Goal: Task Accomplishment & Management: Manage account settings

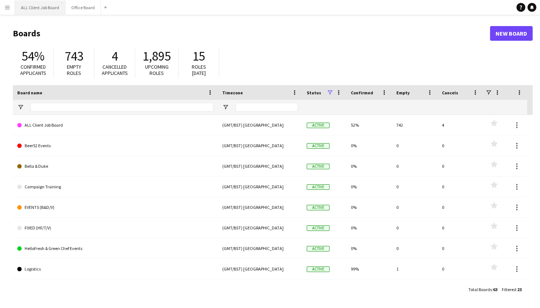
click at [29, 10] on button "ALL Client Job Board Close" at bounding box center [40, 7] width 50 height 14
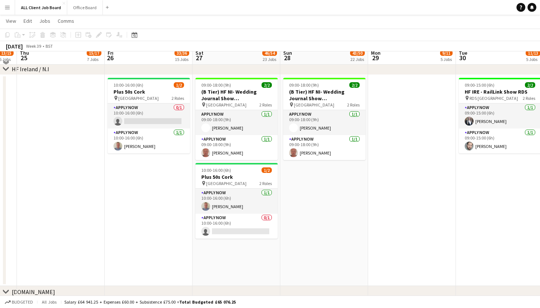
scroll to position [2110, 0]
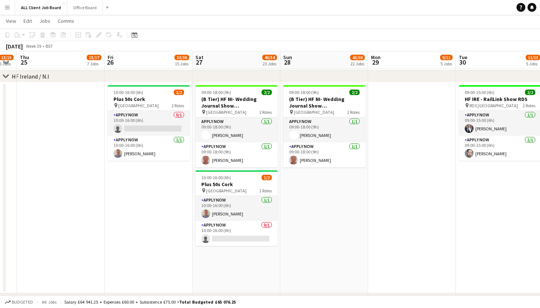
click at [392, 2] on app-navbar "Menu Boards Boards Boards All jobs Status Workforce Workforce My Workforce Recr…" at bounding box center [270, 7] width 540 height 15
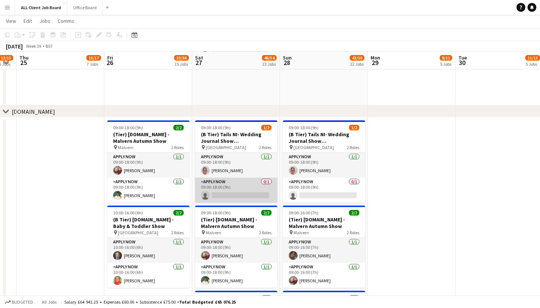
scroll to position [2299, 0]
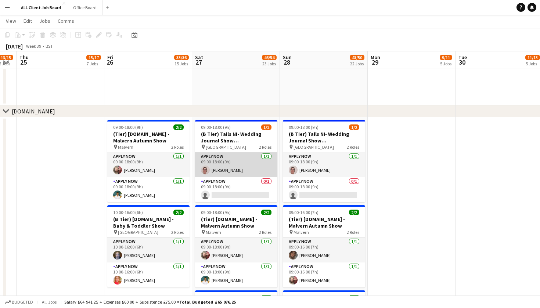
click at [236, 165] on app-card-role "APPLY NOW 1/1 09:00-18:00 (9h) Angela Flannery" at bounding box center [236, 165] width 82 height 25
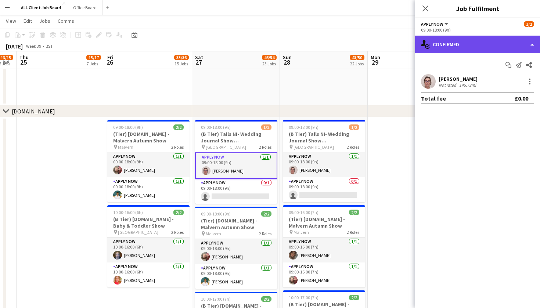
click at [531, 46] on div "single-neutral-actions-check-2 Confirmed" at bounding box center [477, 45] width 125 height 18
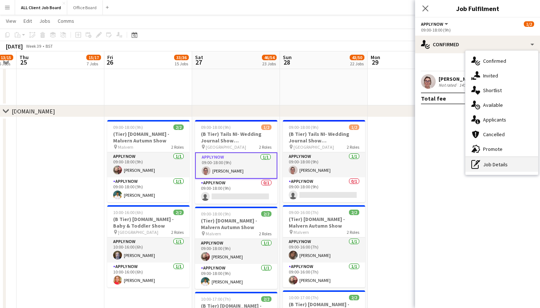
click at [508, 163] on div "pen-write Job Details" at bounding box center [502, 164] width 73 height 15
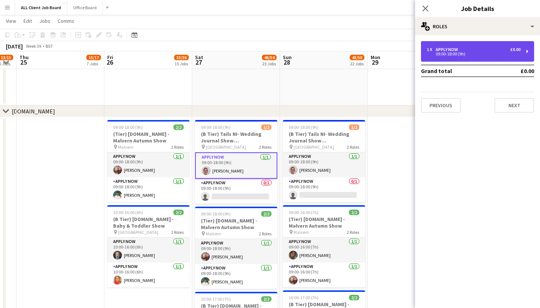
click at [456, 50] on div "APPLY NOW" at bounding box center [448, 49] width 25 height 5
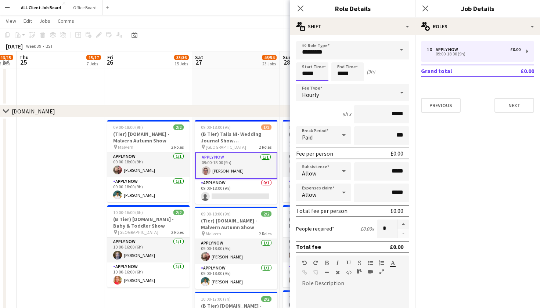
click at [314, 73] on input "*****" at bounding box center [312, 71] width 32 height 18
click at [305, 56] on div at bounding box center [305, 58] width 15 height 7
type input "*****"
click at [305, 56] on div at bounding box center [305, 58] width 15 height 7
click at [343, 69] on input "*****" at bounding box center [348, 71] width 32 height 18
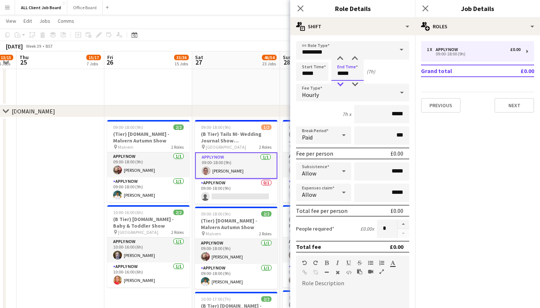
type input "*****"
click at [343, 85] on div at bounding box center [340, 84] width 15 height 7
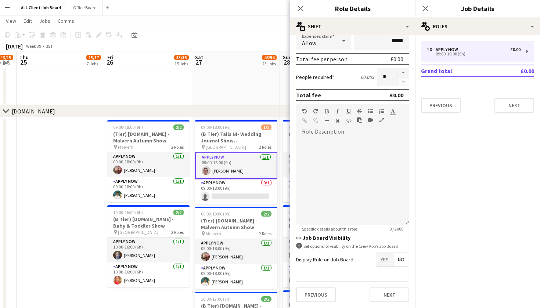
scroll to position [152, 0]
click at [385, 295] on button "Next" at bounding box center [390, 295] width 40 height 15
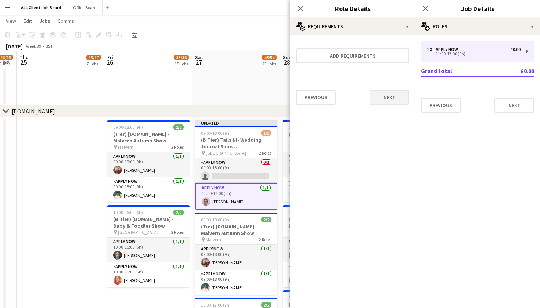
click at [386, 97] on button "Next" at bounding box center [390, 97] width 40 height 15
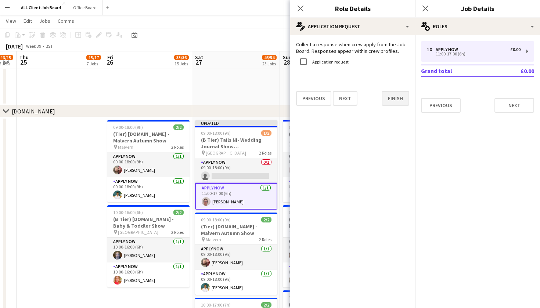
click at [397, 102] on button "Finish" at bounding box center [396, 98] width 28 height 15
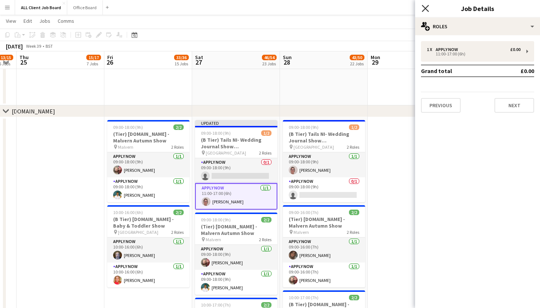
click at [424, 8] on icon "Close pop-in" at bounding box center [425, 8] width 7 height 7
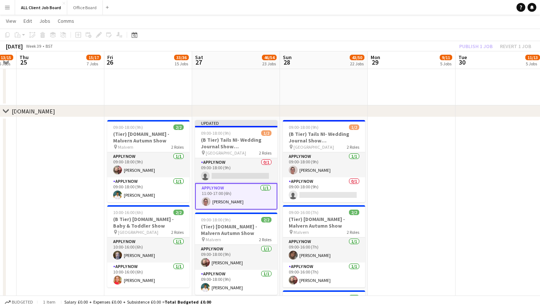
click at [427, 23] on app-page-menu "View Day view expanded Day view collapsed Month view Date picker Jump to today …" at bounding box center [270, 22] width 540 height 14
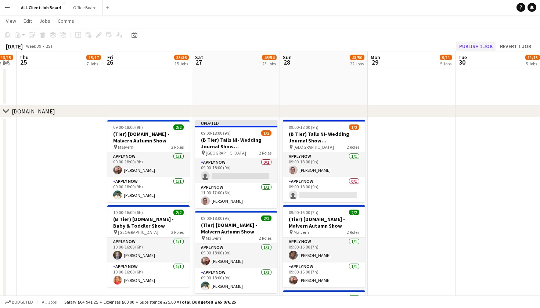
click at [466, 46] on button "Publish 1 job" at bounding box center [475, 47] width 39 height 10
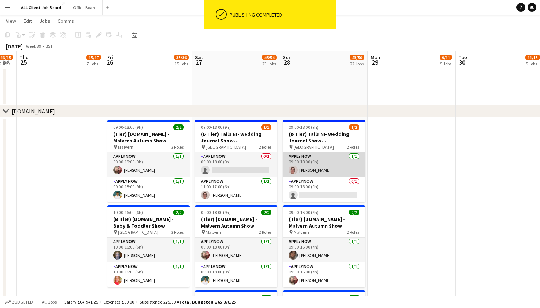
click at [329, 172] on app-card-role "APPLY NOW 1/1 09:00-18:00 (9h) Angela Flannery" at bounding box center [324, 165] width 82 height 25
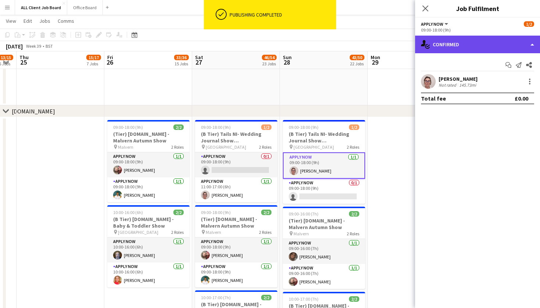
click at [531, 43] on div "single-neutral-actions-check-2 Confirmed" at bounding box center [477, 45] width 125 height 18
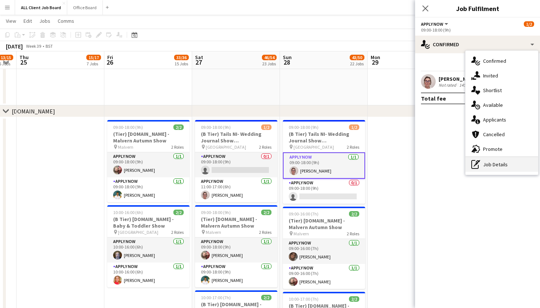
click at [502, 165] on div "pen-write Job Details" at bounding box center [502, 164] width 73 height 15
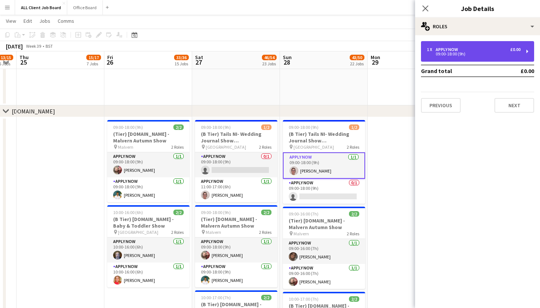
click at [437, 52] on div "09:00-18:00 (9h)" at bounding box center [474, 54] width 94 height 4
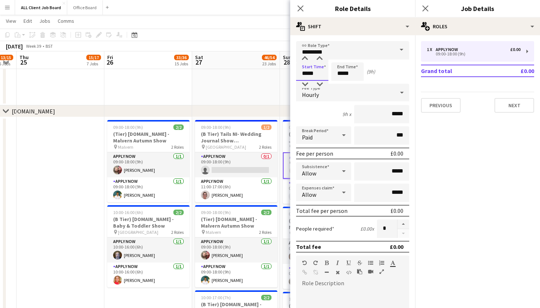
click at [320, 71] on input "*****" at bounding box center [312, 71] width 32 height 18
click at [305, 57] on div at bounding box center [305, 58] width 15 height 7
type input "*****"
click at [305, 57] on div at bounding box center [305, 58] width 15 height 7
click at [343, 69] on input "*****" at bounding box center [348, 71] width 32 height 18
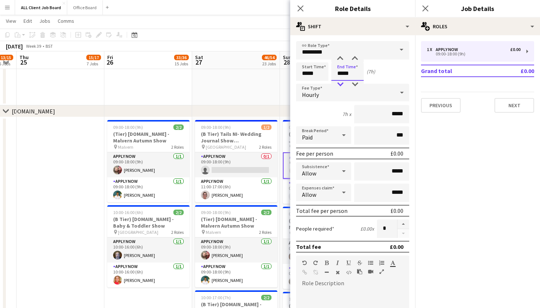
type input "*****"
click at [341, 83] on div at bounding box center [340, 84] width 15 height 7
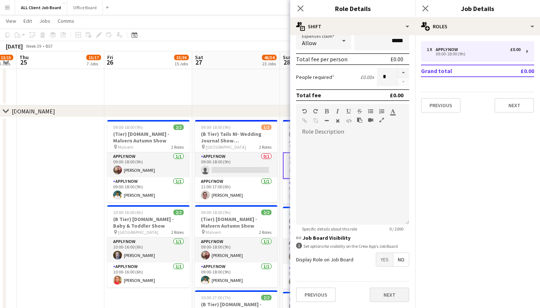
scroll to position [152, 0]
click at [390, 288] on button "Next" at bounding box center [390, 295] width 40 height 15
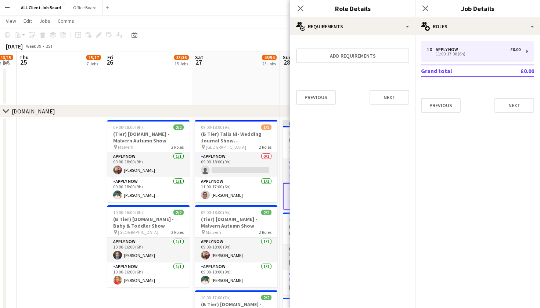
scroll to position [0, 0]
click at [395, 96] on button "Next" at bounding box center [390, 97] width 40 height 15
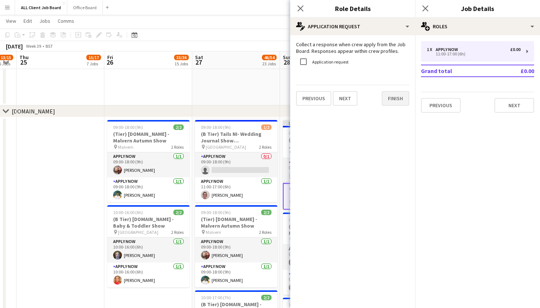
click at [392, 97] on button "Finish" at bounding box center [396, 98] width 28 height 15
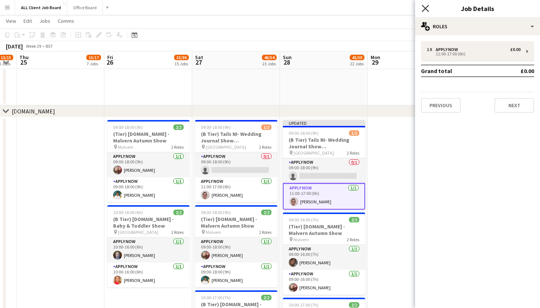
click at [426, 8] on icon at bounding box center [425, 8] width 7 height 7
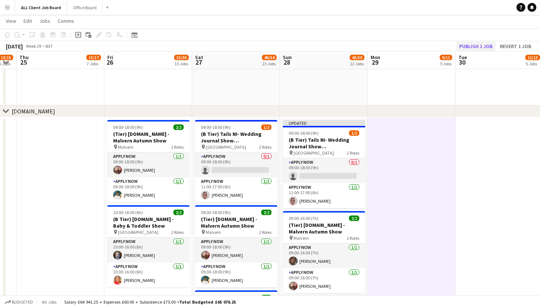
click at [472, 45] on button "Publish 1 job" at bounding box center [475, 47] width 39 height 10
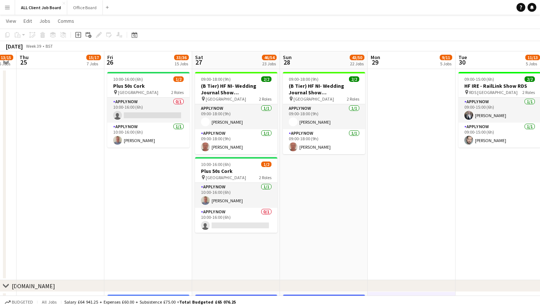
scroll to position [2123, 0]
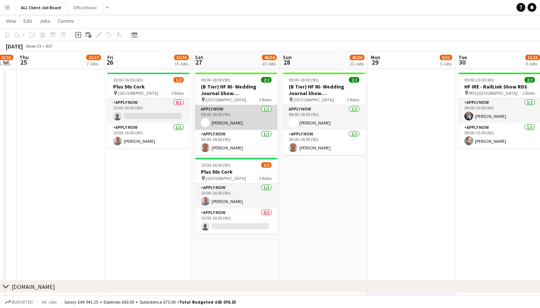
click at [228, 111] on app-card-role "APPLY NOW 1/1 09:00-18:00 (9h) Owen Foster" at bounding box center [236, 117] width 82 height 25
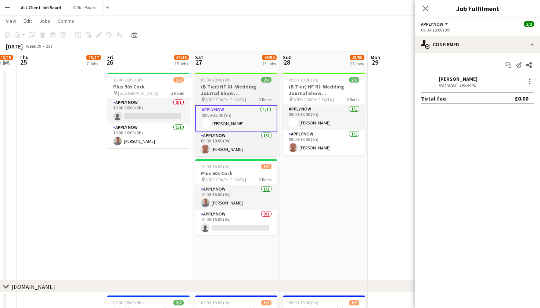
click at [229, 90] on h3 "(B Tier) HF NI- Wedding Journal Show [GEOGRAPHIC_DATA]" at bounding box center [236, 89] width 82 height 13
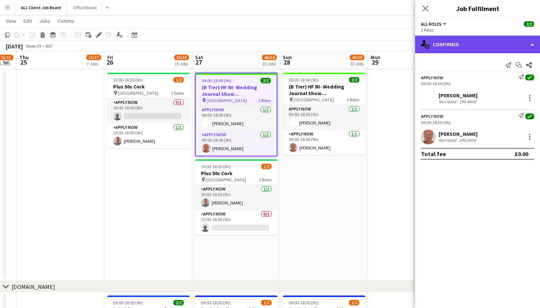
click at [531, 44] on div "single-neutral-actions-check-2 Confirmed" at bounding box center [477, 45] width 125 height 18
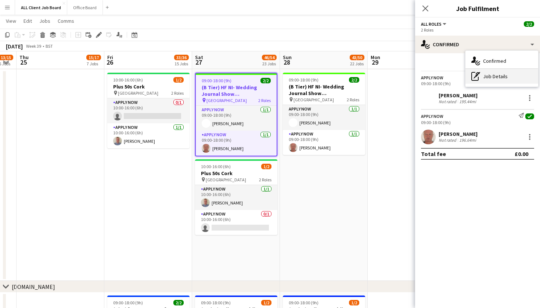
click at [522, 75] on div "pen-write Job Details" at bounding box center [502, 76] width 73 height 15
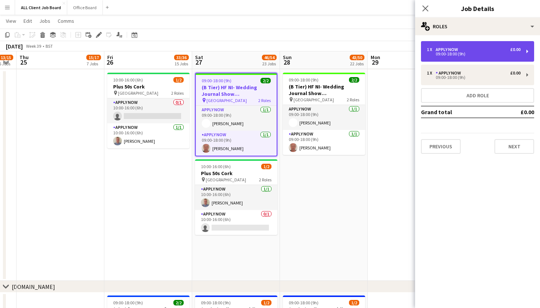
click at [487, 51] on div "1 x APPLY NOW £0.00" at bounding box center [474, 49] width 94 height 5
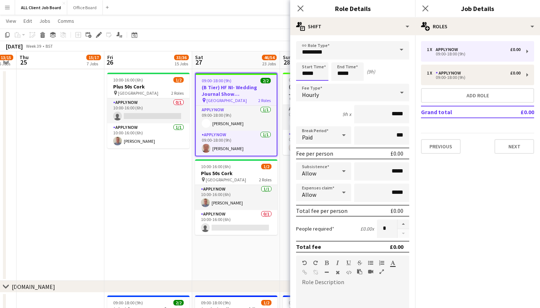
click at [301, 74] on input "*****" at bounding box center [312, 71] width 32 height 18
click at [306, 57] on div at bounding box center [305, 58] width 15 height 7
type input "*****"
click at [306, 57] on div at bounding box center [305, 58] width 15 height 7
click at [349, 65] on input "*****" at bounding box center [348, 71] width 32 height 18
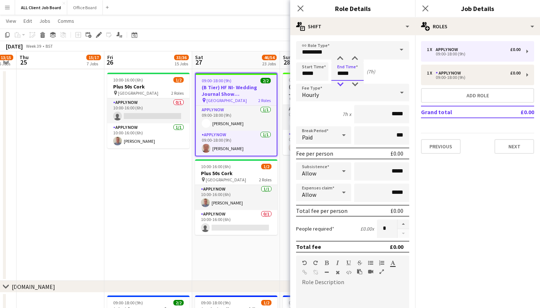
type input "*****"
click at [338, 82] on div at bounding box center [340, 84] width 15 height 7
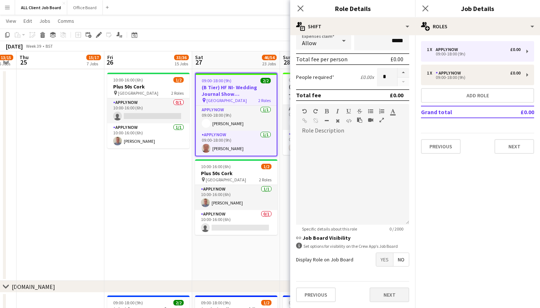
scroll to position [152, 0]
click at [391, 296] on button "Next" at bounding box center [390, 295] width 40 height 15
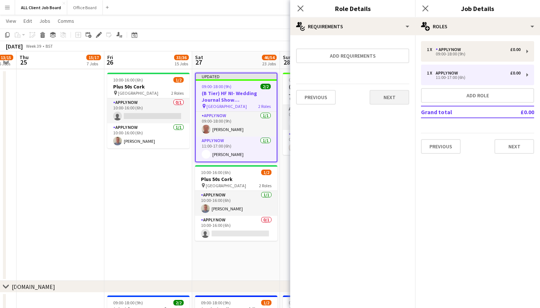
click at [380, 99] on button "Next" at bounding box center [390, 97] width 40 height 15
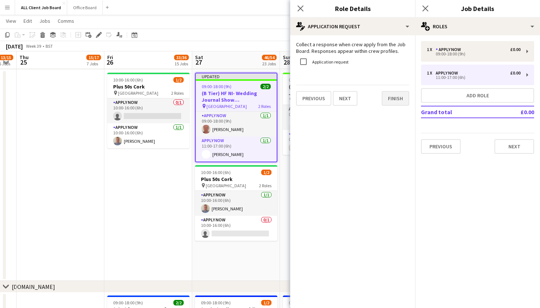
click at [387, 100] on button "Finish" at bounding box center [396, 98] width 28 height 15
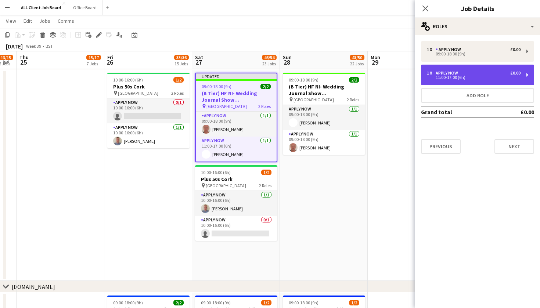
click at [447, 76] on div "11:00-17:00 (6h)" at bounding box center [474, 78] width 94 height 4
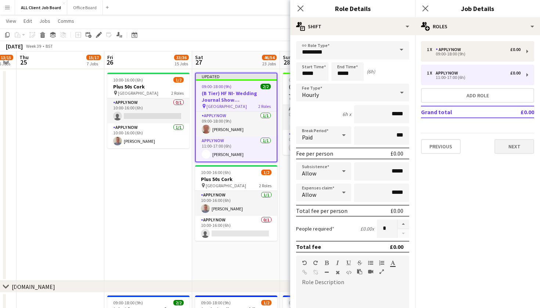
click at [512, 151] on button "Next" at bounding box center [515, 146] width 40 height 15
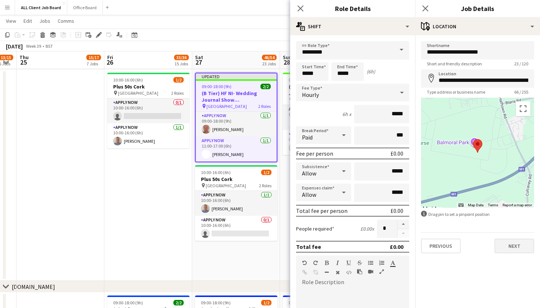
click at [515, 244] on button "Next" at bounding box center [515, 246] width 40 height 15
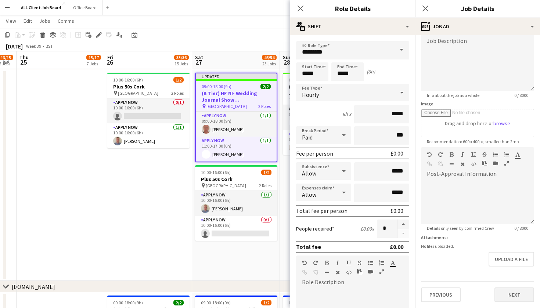
scroll to position [55, 0]
click at [510, 294] on button "Next" at bounding box center [515, 295] width 40 height 15
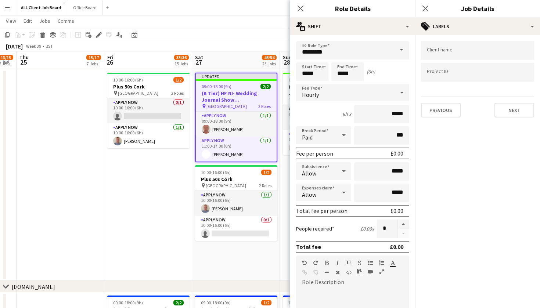
scroll to position [0, 0]
click at [509, 112] on button "Next" at bounding box center [515, 110] width 40 height 15
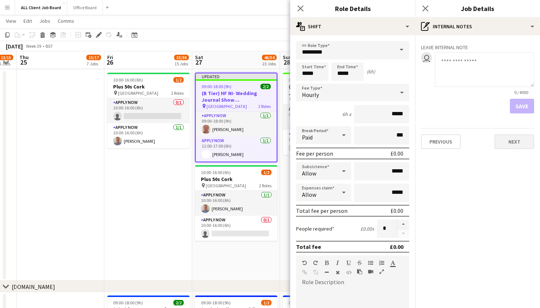
click at [515, 142] on button "Next" at bounding box center [515, 142] width 40 height 15
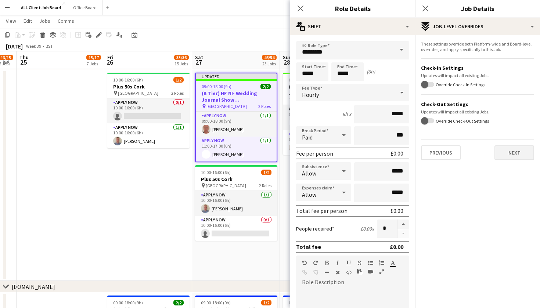
click at [513, 157] on button "Next" at bounding box center [515, 153] width 40 height 15
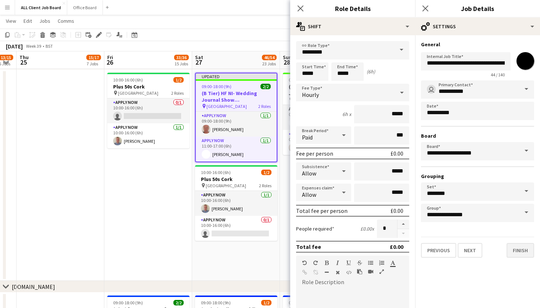
click at [522, 250] on button "Finish" at bounding box center [521, 250] width 28 height 15
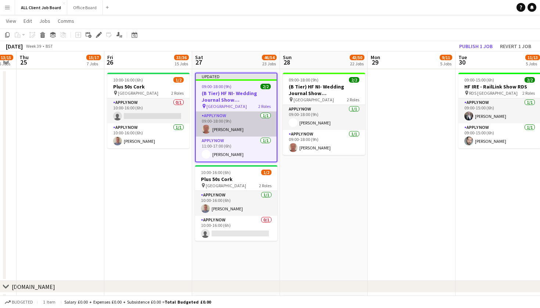
click at [227, 130] on app-card-role "APPLY NOW 1/1 09:00-18:00 (9h) James Foster" at bounding box center [236, 124] width 81 height 25
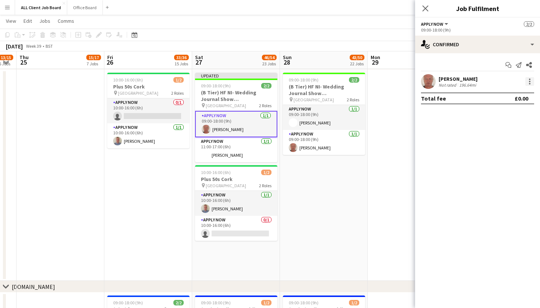
click at [527, 83] on div at bounding box center [530, 81] width 9 height 9
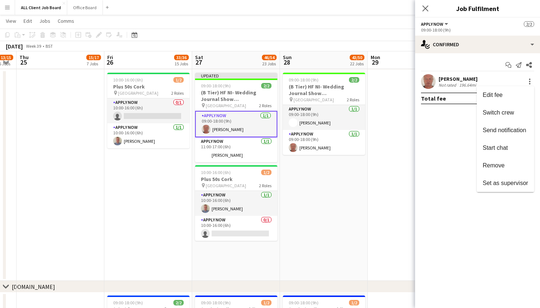
click at [531, 46] on div at bounding box center [270, 154] width 540 height 308
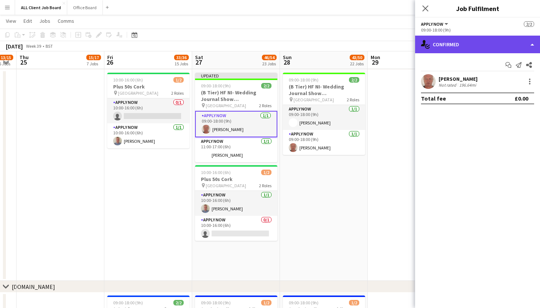
click at [533, 43] on div "single-neutral-actions-check-2 Confirmed" at bounding box center [477, 45] width 125 height 18
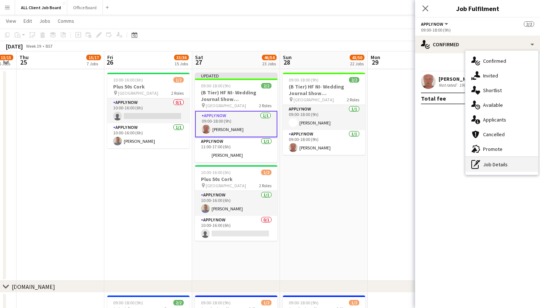
click at [522, 166] on div "pen-write Job Details" at bounding box center [502, 164] width 73 height 15
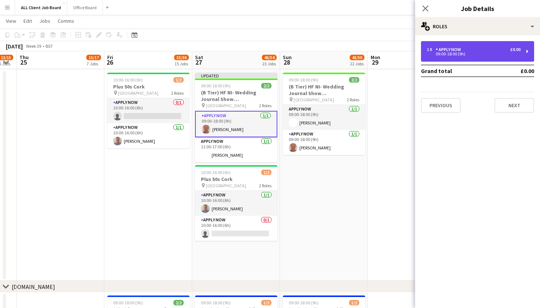
click at [449, 48] on div "APPLY NOW" at bounding box center [450, 49] width 28 height 5
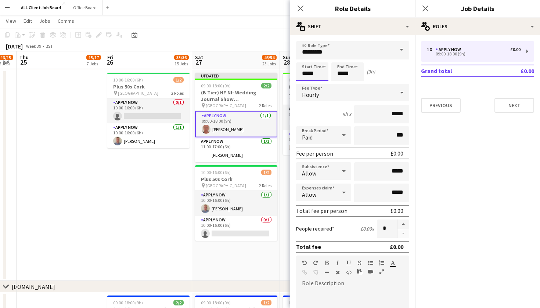
click at [313, 77] on input "*****" at bounding box center [312, 71] width 32 height 18
click at [305, 58] on div at bounding box center [305, 58] width 15 height 7
type input "*****"
click at [305, 58] on div at bounding box center [305, 58] width 15 height 7
click at [342, 74] on input "*****" at bounding box center [348, 71] width 32 height 18
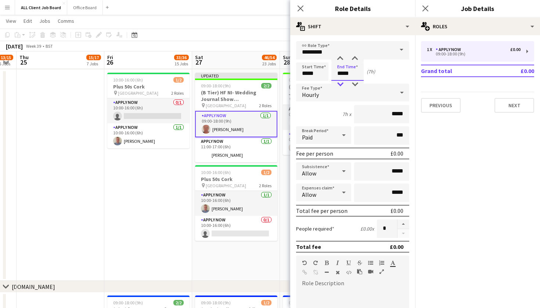
type input "*****"
click at [340, 85] on div at bounding box center [340, 84] width 15 height 7
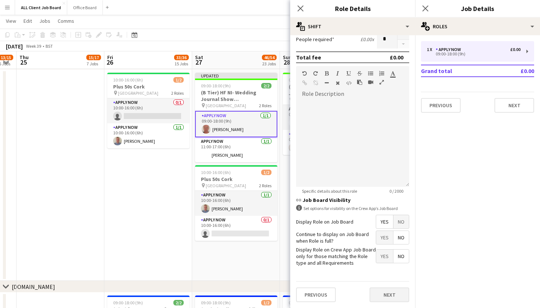
scroll to position [189, 0]
click at [384, 295] on button "Next" at bounding box center [390, 295] width 40 height 15
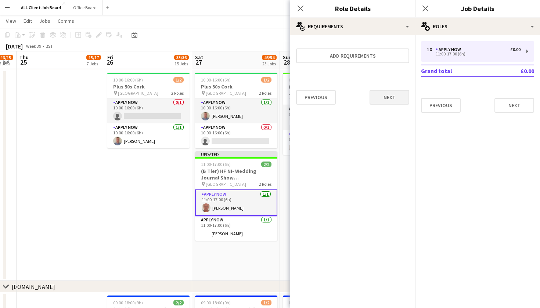
click at [391, 102] on button "Next" at bounding box center [390, 97] width 40 height 15
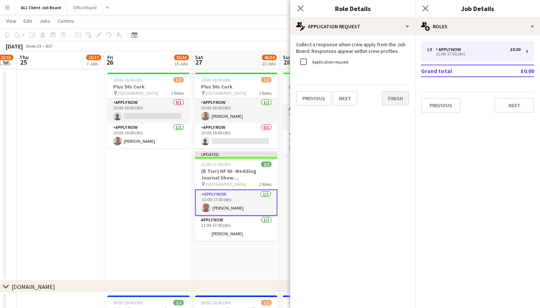
click at [393, 99] on button "Finish" at bounding box center [396, 98] width 28 height 15
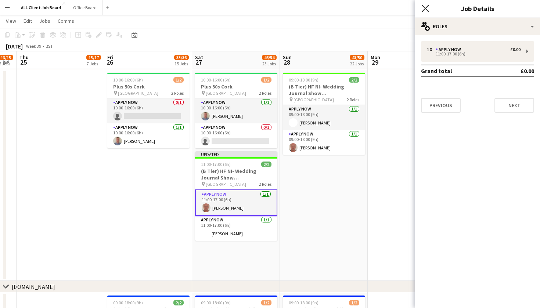
click at [427, 6] on icon "Close pop-in" at bounding box center [425, 8] width 7 height 7
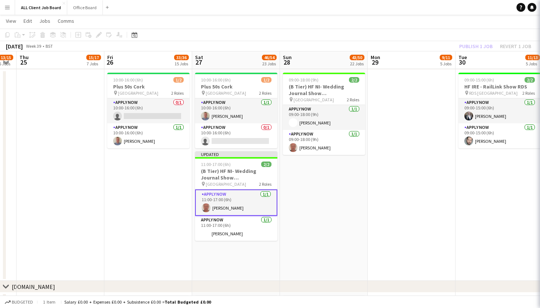
click at [423, 37] on app-toolbar "Copy Paste Paste Command V Paste with crew Command Shift V Paste linked Job Del…" at bounding box center [270, 35] width 540 height 12
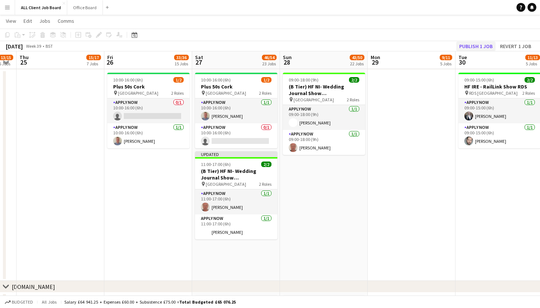
click at [465, 45] on button "Publish 1 job" at bounding box center [475, 47] width 39 height 10
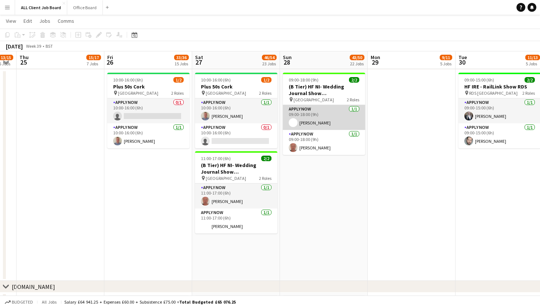
click at [315, 117] on app-card-role "APPLY NOW 1/1 09:00-18:00 (9h) Owen Foster" at bounding box center [324, 117] width 82 height 25
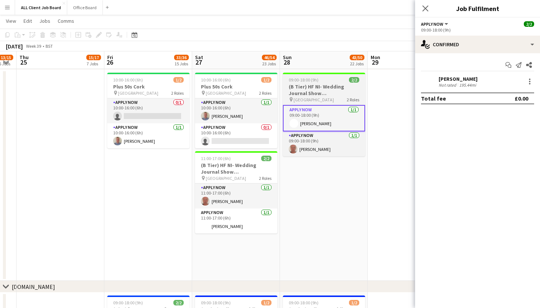
click at [315, 91] on h3 "(B Tier) HF NI- Wedding Journal Show [GEOGRAPHIC_DATA]" at bounding box center [324, 89] width 82 height 13
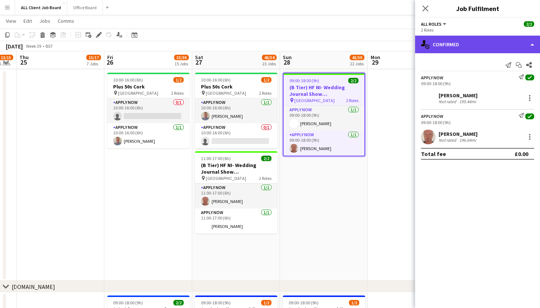
click at [532, 45] on div "single-neutral-actions-check-2 Confirmed" at bounding box center [477, 45] width 125 height 18
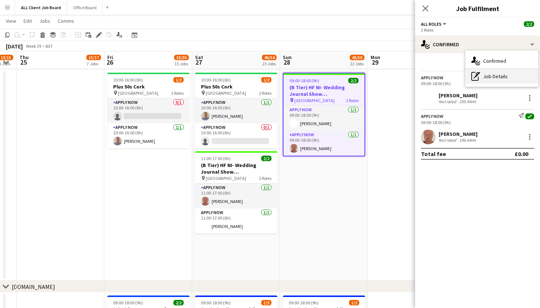
click at [527, 75] on div "pen-write Job Details" at bounding box center [502, 76] width 73 height 15
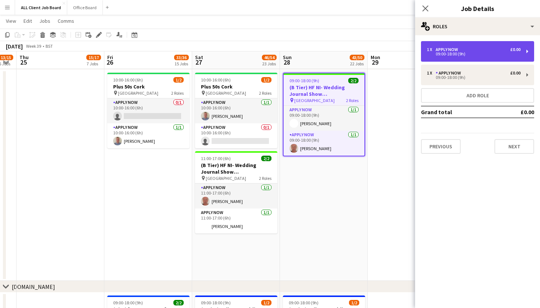
click at [480, 54] on div "09:00-18:00 (9h)" at bounding box center [474, 54] width 94 height 4
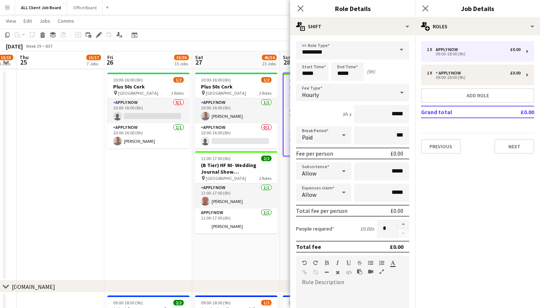
click at [311, 83] on form "link Role Type ********* Start Time ***** End Time ***** (9h) Fee Type Hourly 9…" at bounding box center [352, 250] width 125 height 419
click at [310, 71] on input "*****" at bounding box center [312, 71] width 32 height 18
click at [306, 57] on div at bounding box center [305, 58] width 15 height 7
type input "*****"
click at [306, 57] on div at bounding box center [305, 58] width 15 height 7
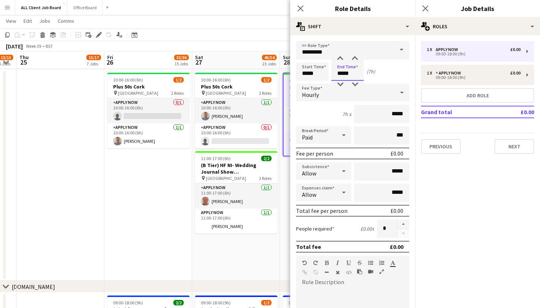
click at [340, 68] on input "*****" at bounding box center [348, 71] width 32 height 18
type input "*****"
click at [337, 86] on div at bounding box center [340, 84] width 15 height 7
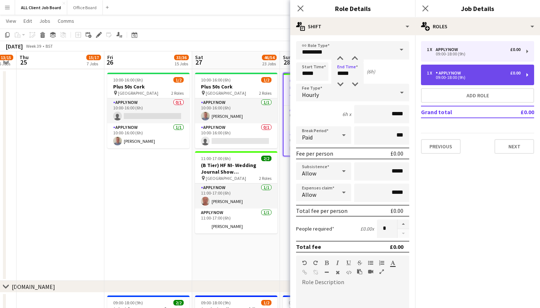
click at [443, 73] on div "APPLY NOW" at bounding box center [450, 73] width 28 height 5
type input "*****"
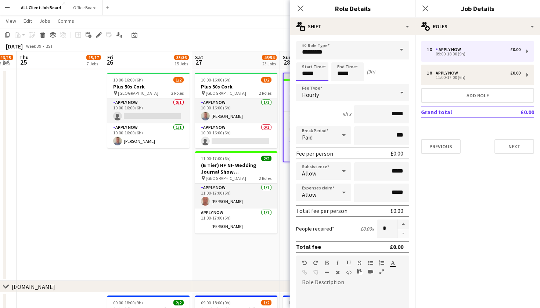
click at [308, 74] on input "*****" at bounding box center [312, 71] width 32 height 18
click at [302, 56] on div at bounding box center [305, 58] width 15 height 7
type input "*****"
click at [302, 56] on div at bounding box center [305, 58] width 15 height 7
click at [342, 71] on input "*****" at bounding box center [348, 71] width 32 height 18
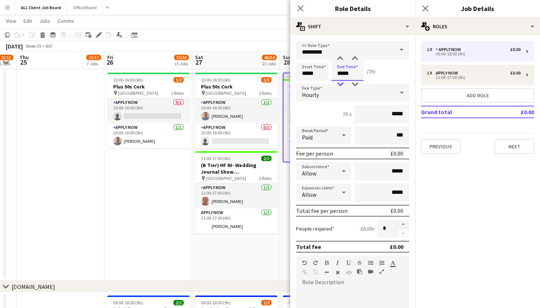
click at [341, 83] on div at bounding box center [340, 84] width 15 height 7
type input "*****"
click at [341, 57] on div at bounding box center [340, 58] width 15 height 7
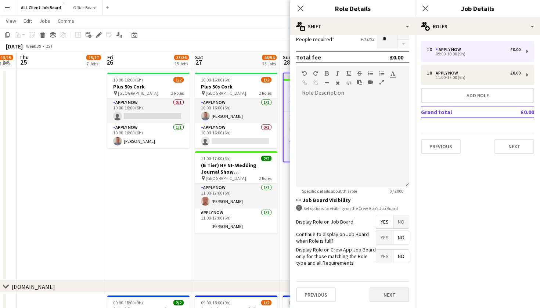
scroll to position [189, 0]
click at [385, 289] on button "Next" at bounding box center [390, 295] width 40 height 15
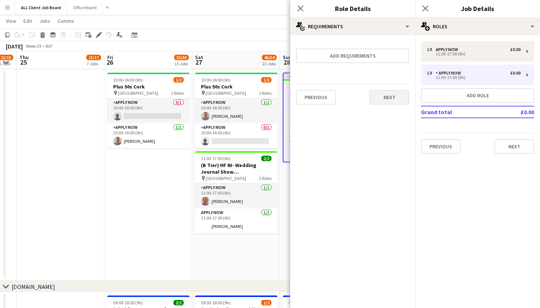
click at [384, 102] on button "Next" at bounding box center [390, 97] width 40 height 15
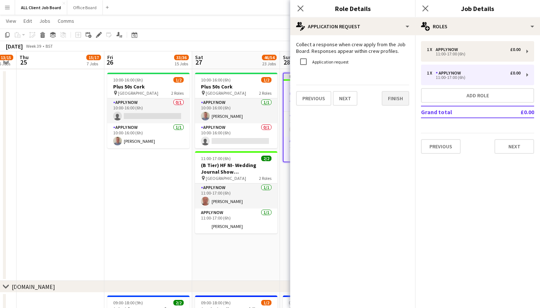
click at [386, 103] on button "Finish" at bounding box center [396, 98] width 28 height 15
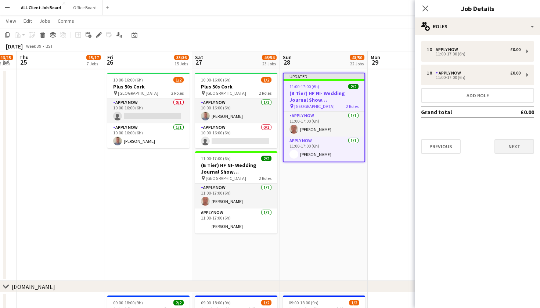
click at [503, 149] on button "Next" at bounding box center [515, 146] width 40 height 15
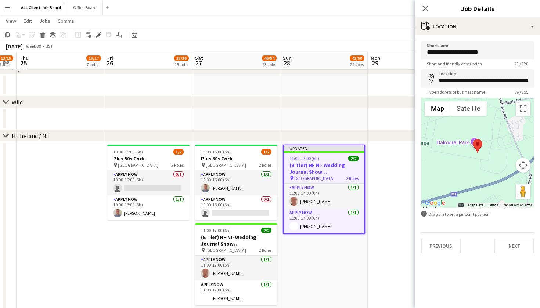
scroll to position [2051, 0]
click at [505, 246] on button "Next" at bounding box center [515, 246] width 40 height 15
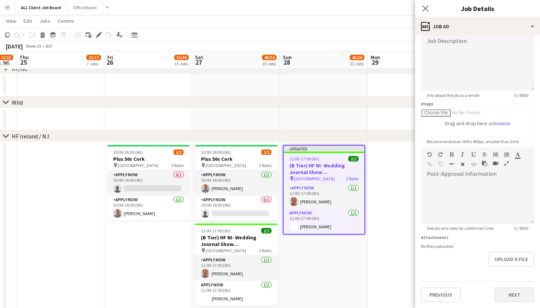
scroll to position [55, 0]
click at [516, 300] on button "Next" at bounding box center [515, 295] width 40 height 15
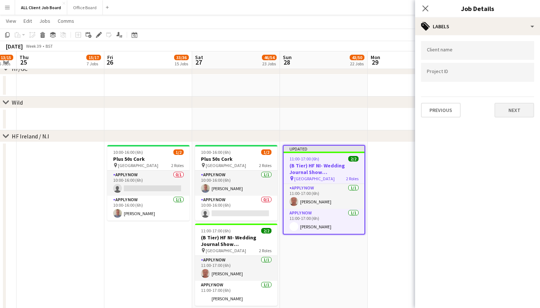
click at [508, 110] on button "Next" at bounding box center [515, 110] width 40 height 15
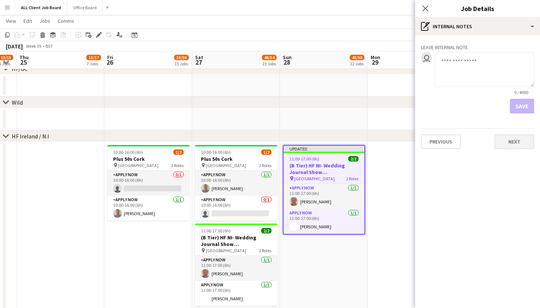
click at [517, 146] on button "Next" at bounding box center [515, 142] width 40 height 15
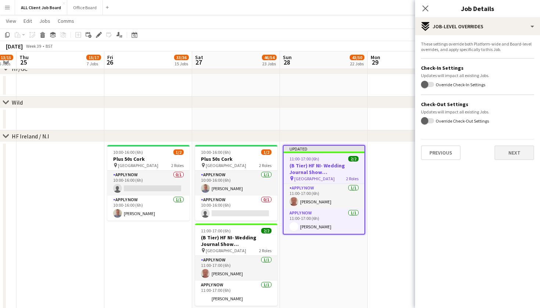
click at [516, 157] on button "Next" at bounding box center [515, 153] width 40 height 15
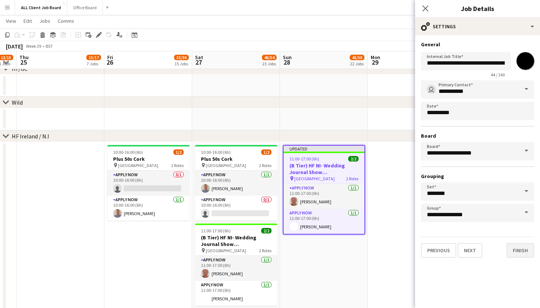
click at [521, 255] on button "Finish" at bounding box center [521, 250] width 28 height 15
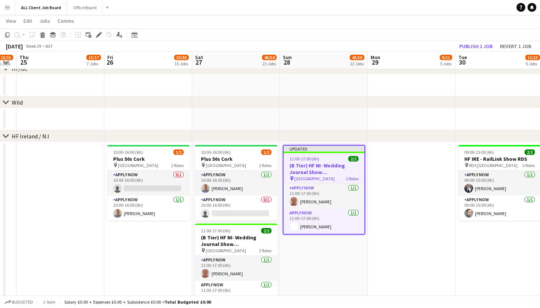
click at [422, 253] on app-date-cell at bounding box center [412, 247] width 88 height 211
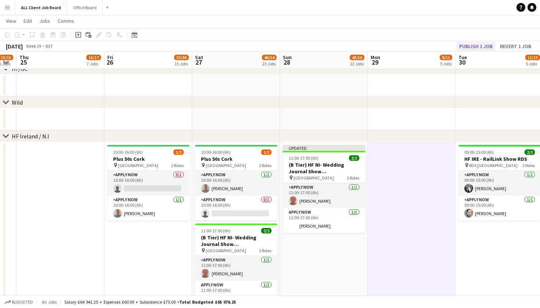
click at [470, 45] on button "Publish 1 job" at bounding box center [475, 47] width 39 height 10
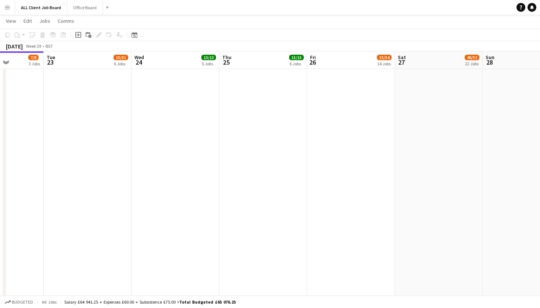
scroll to position [0, 306]
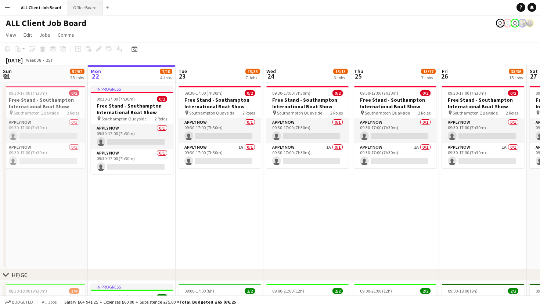
click at [82, 9] on button "Office Board Close" at bounding box center [85, 7] width 36 height 14
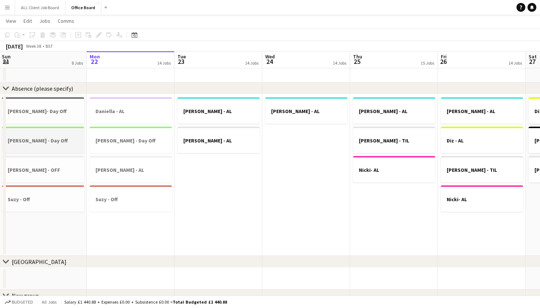
scroll to position [620, 0]
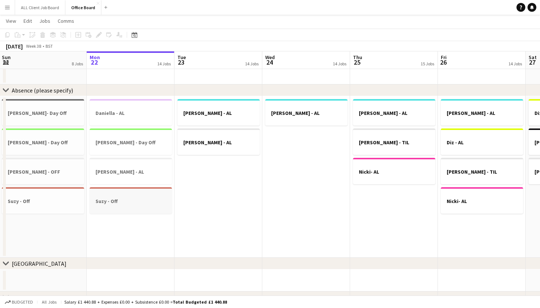
click at [112, 207] on div at bounding box center [131, 208] width 82 height 6
click at [43, 36] on icon at bounding box center [43, 36] width 4 height 4
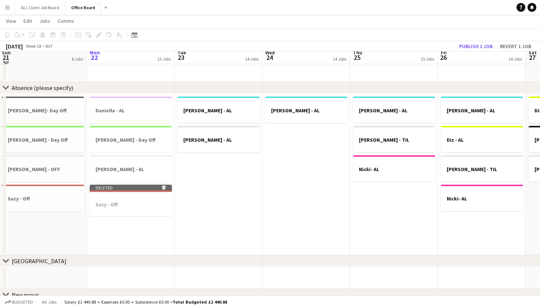
scroll to position [627, 0]
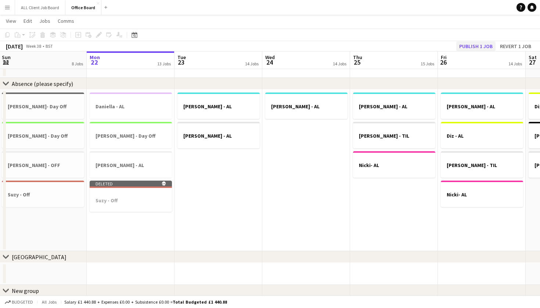
click at [469, 47] on button "Publish 1 job" at bounding box center [475, 47] width 39 height 10
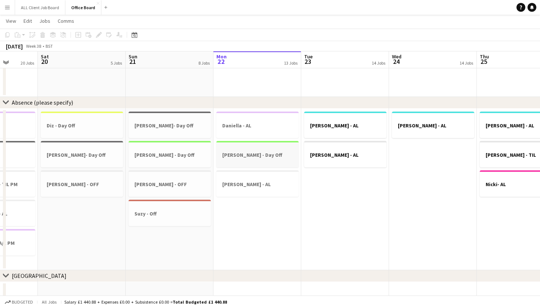
scroll to position [678, 0]
click at [172, 212] on h3 "Suzy - Off" at bounding box center [170, 214] width 82 height 7
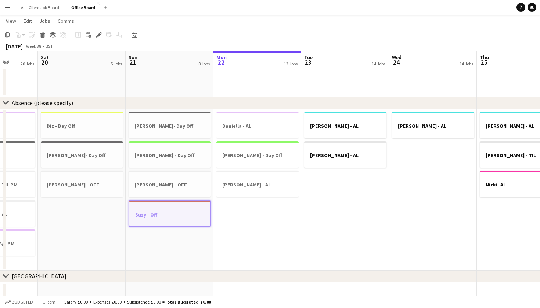
click at [358, 210] on app-date-cell "[PERSON_NAME] - AL [PERSON_NAME] - AL" at bounding box center [345, 190] width 88 height 162
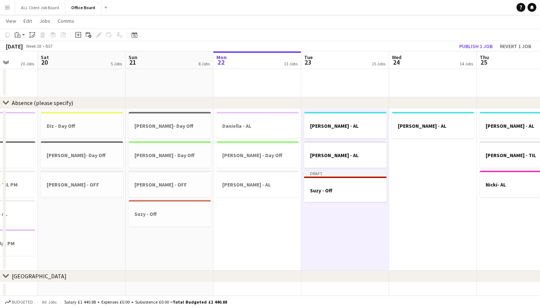
click at [474, 199] on app-date-cell "[PERSON_NAME] - AL" at bounding box center [433, 190] width 88 height 162
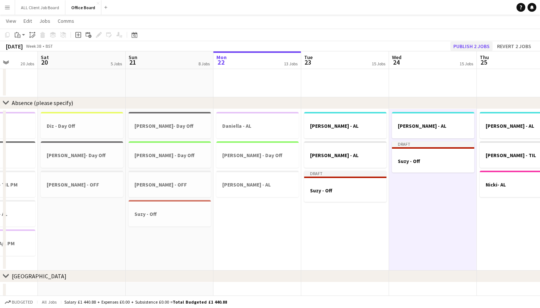
click at [465, 45] on button "Publish 2 jobs" at bounding box center [472, 47] width 42 height 10
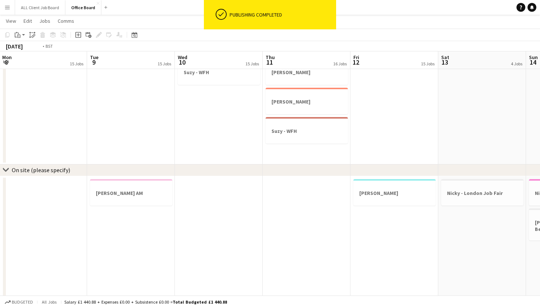
scroll to position [0, 175]
click at [279, 139] on div at bounding box center [308, 138] width 82 height 6
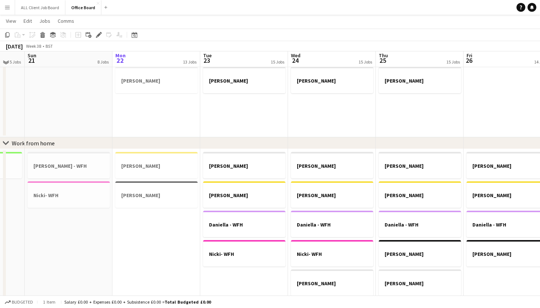
scroll to position [301, 0]
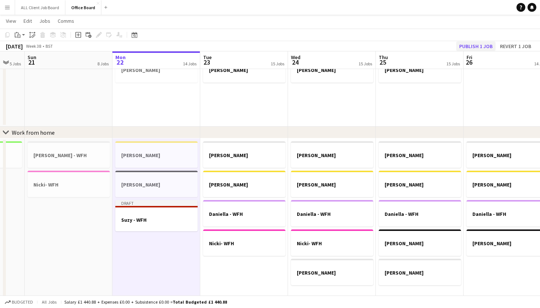
click at [472, 45] on button "Publish 1 job" at bounding box center [475, 47] width 39 height 10
